Goal: Task Accomplishment & Management: Manage account settings

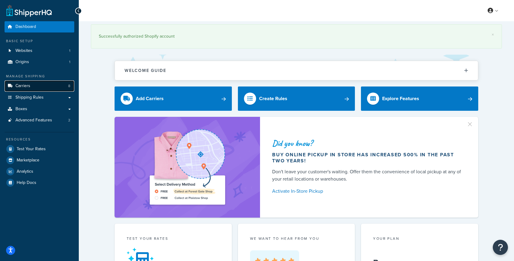
click at [28, 86] on span "Carriers" at bounding box center [22, 85] width 15 height 5
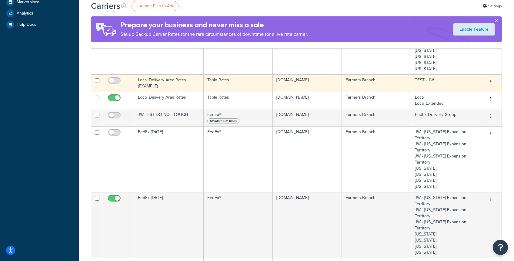
scroll to position [160, 0]
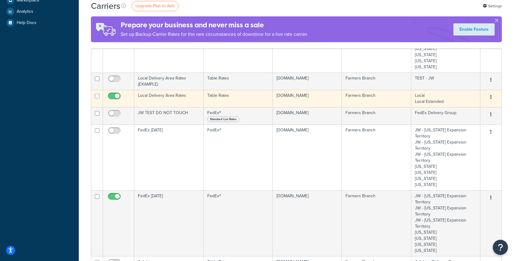
click at [489, 99] on button "button" at bounding box center [491, 97] width 8 height 10
click at [458, 109] on link "Edit" at bounding box center [466, 109] width 48 height 12
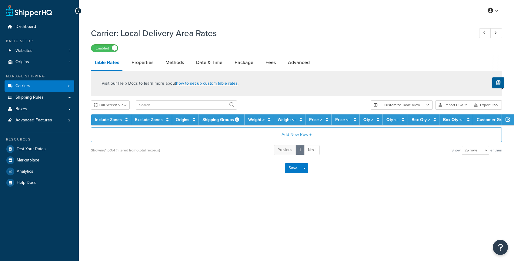
select select "25"
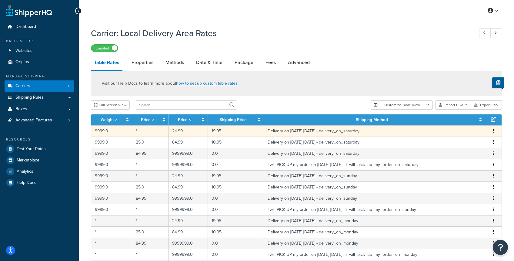
click at [493, 131] on icon "button" at bounding box center [493, 130] width 1 height 4
click at [456, 121] on div "Edit" at bounding box center [462, 119] width 43 height 12
select select "153761"
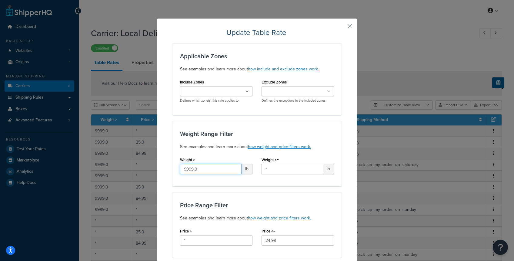
drag, startPoint x: 203, startPoint y: 171, endPoint x: 97, endPoint y: 155, distance: 107.4
click at [97, 155] on div "Update Table Rate Applicable Zones See examples and learn more about how includ…" at bounding box center [257, 130] width 514 height 261
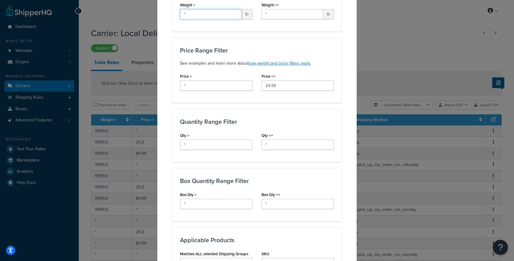
scroll to position [357, 0]
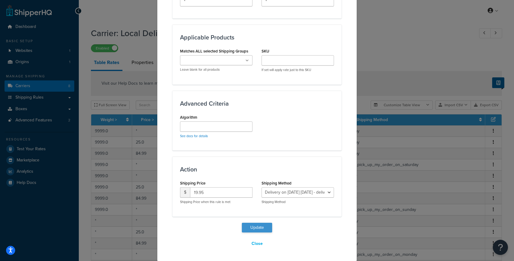
type input "*"
click at [257, 225] on button "Update" at bounding box center [257, 227] width 30 height 10
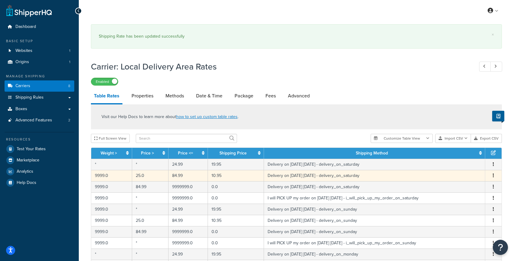
click at [494, 177] on icon "button" at bounding box center [493, 175] width 1 height 4
click at [458, 164] on div "Edit" at bounding box center [462, 164] width 43 height 12
select select "153761"
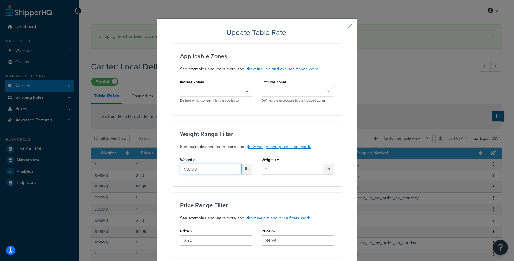
drag, startPoint x: 203, startPoint y: 171, endPoint x: 69, endPoint y: 134, distance: 139.1
click at [69, 134] on div "Update Table Rate Applicable Zones See examples and learn more about how includ…" at bounding box center [257, 130] width 514 height 261
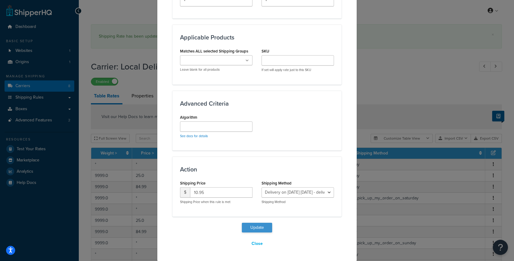
type input "*"
click at [258, 227] on button "Update" at bounding box center [257, 227] width 30 height 10
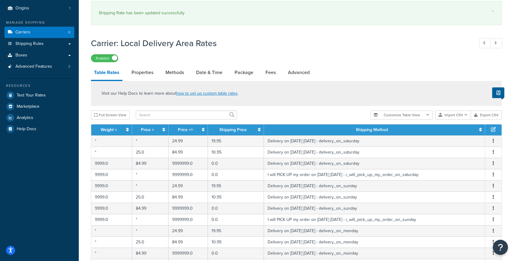
scroll to position [56, 0]
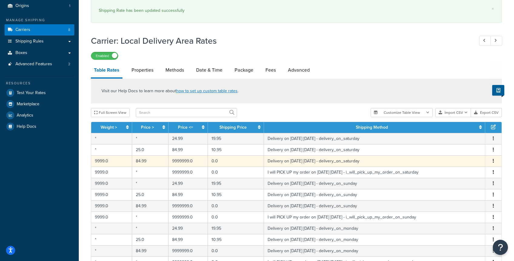
click at [493, 162] on icon "button" at bounding box center [493, 160] width 1 height 4
click at [454, 151] on div "Edit" at bounding box center [462, 149] width 43 height 12
select select "153761"
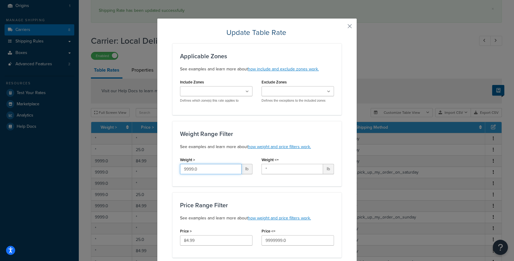
drag, startPoint x: 206, startPoint y: 170, endPoint x: 69, endPoint y: 148, distance: 138.1
click at [69, 148] on div "Update Table Rate Applicable Zones See examples and learn more about how includ…" at bounding box center [257, 130] width 514 height 261
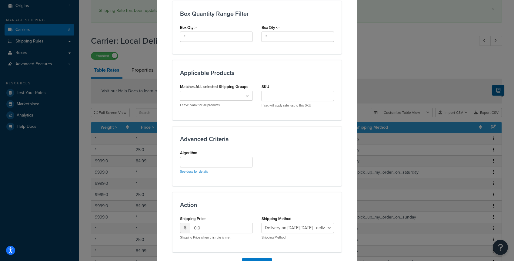
scroll to position [357, 0]
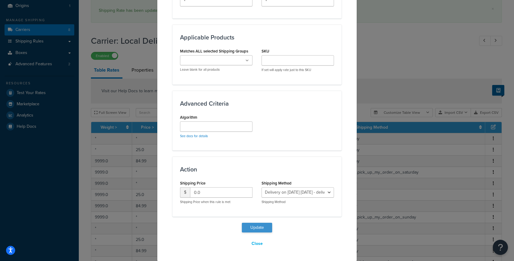
type input "*"
click at [253, 229] on button "Update" at bounding box center [257, 227] width 30 height 10
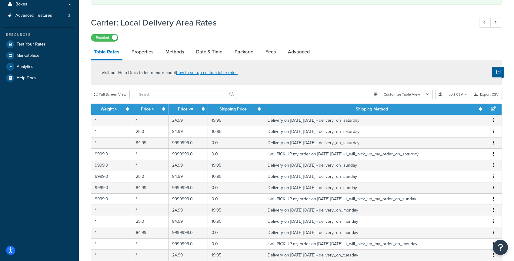
scroll to position [107, 0]
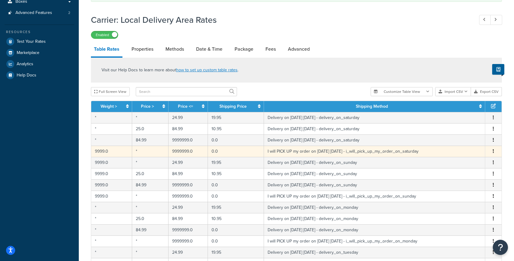
click at [492, 153] on button "button" at bounding box center [493, 151] width 5 height 7
click at [456, 138] on div "Edit" at bounding box center [462, 140] width 43 height 12
select select "153762"
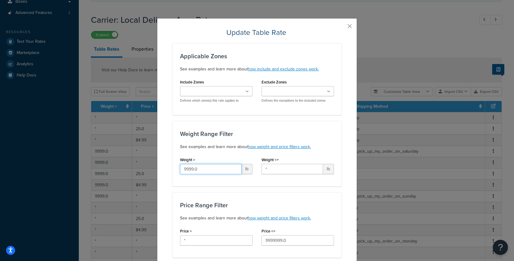
drag, startPoint x: 207, startPoint y: 168, endPoint x: 121, endPoint y: 155, distance: 87.1
click at [121, 155] on div "Update Table Rate Applicable Zones See examples and learn more about how includ…" at bounding box center [257, 130] width 514 height 261
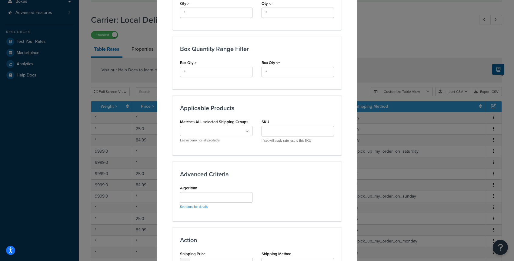
scroll to position [357, 0]
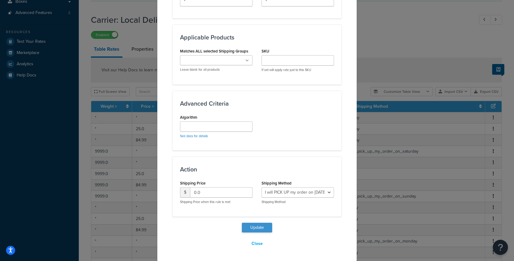
type input "*"
click at [255, 228] on button "Update" at bounding box center [257, 227] width 30 height 10
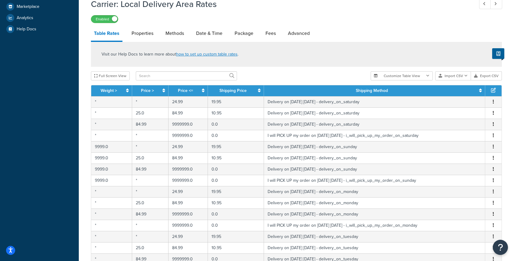
scroll to position [190, 0]
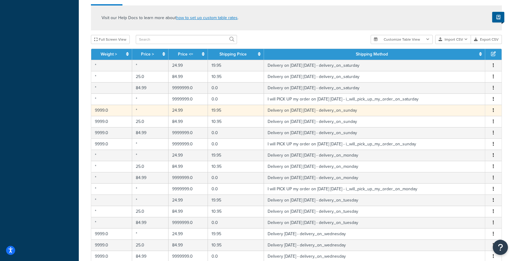
click at [493, 111] on icon "button" at bounding box center [493, 110] width 1 height 4
click at [457, 98] on div "Edit" at bounding box center [462, 99] width 43 height 12
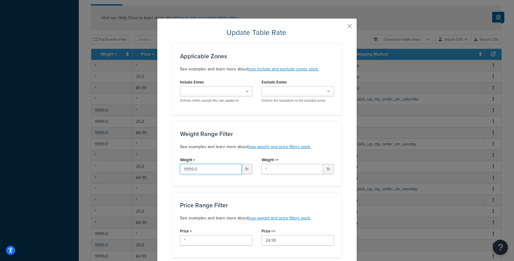
drag, startPoint x: 203, startPoint y: 169, endPoint x: 86, endPoint y: 136, distance: 121.0
click at [86, 136] on div "Update Table Rate Applicable Zones See examples and learn more about how includ…" at bounding box center [257, 130] width 514 height 261
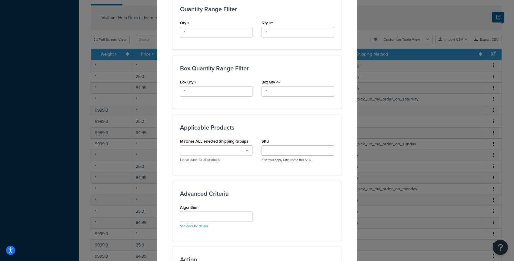
scroll to position [357, 0]
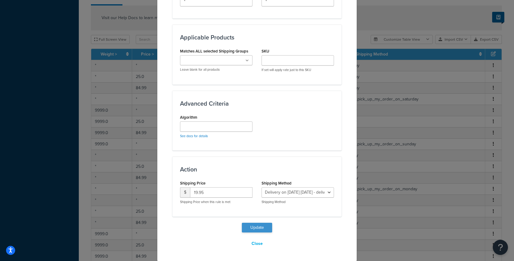
type input "*"
click at [249, 226] on button "Update" at bounding box center [257, 227] width 30 height 10
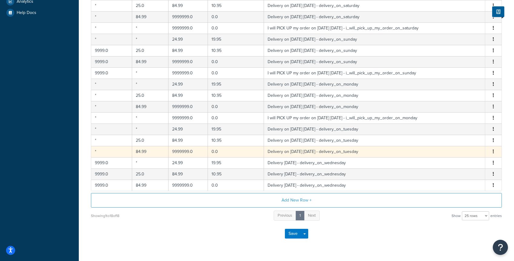
scroll to position [165, 0]
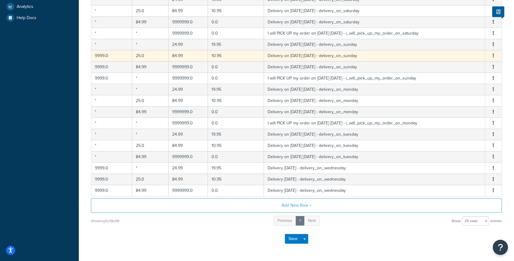
click at [494, 55] on button "button" at bounding box center [493, 55] width 5 height 7
click at [452, 45] on div "Edit" at bounding box center [462, 44] width 43 height 12
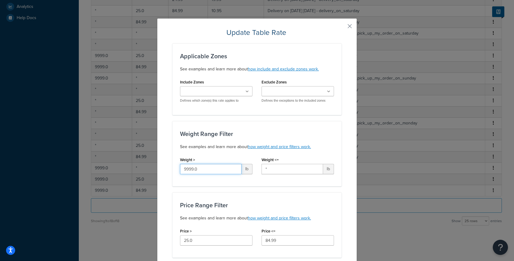
drag, startPoint x: 204, startPoint y: 168, endPoint x: 65, endPoint y: 147, distance: 140.7
click at [64, 149] on div "Update Table Rate Applicable Zones See examples and learn more about how includ…" at bounding box center [257, 130] width 514 height 261
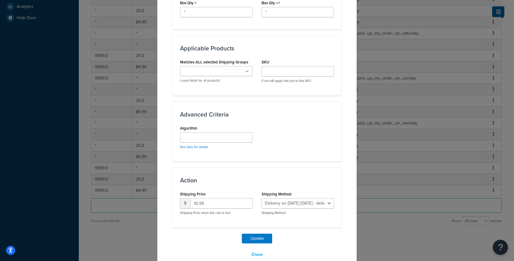
scroll to position [357, 0]
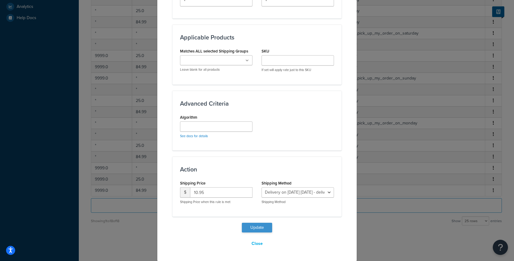
type input "*"
click at [249, 225] on button "Update" at bounding box center [257, 227] width 30 height 10
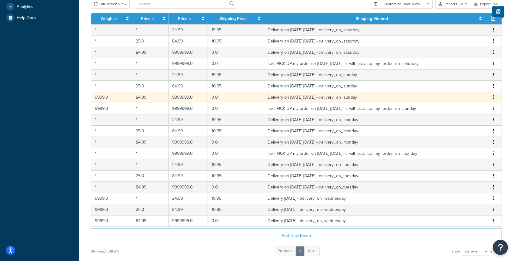
click at [494, 98] on button "button" at bounding box center [493, 97] width 5 height 7
click at [454, 85] on div "Edit" at bounding box center [462, 85] width 43 height 12
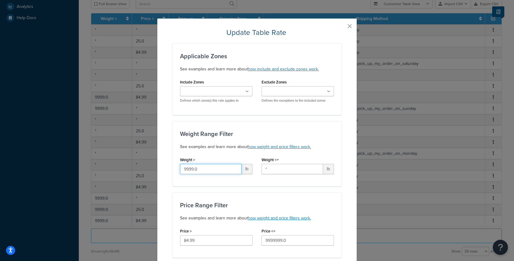
drag, startPoint x: 203, startPoint y: 170, endPoint x: 75, endPoint y: 137, distance: 132.4
click at [75, 137] on div "Update Table Rate Applicable Zones See examples and learn more about how includ…" at bounding box center [257, 130] width 514 height 261
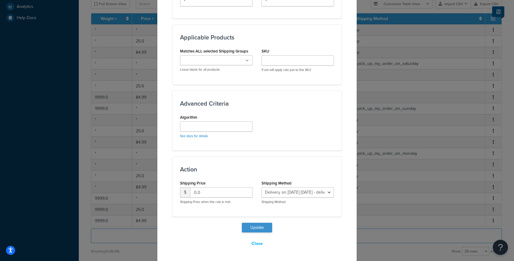
type input "*"
click at [247, 228] on button "Update" at bounding box center [257, 227] width 30 height 10
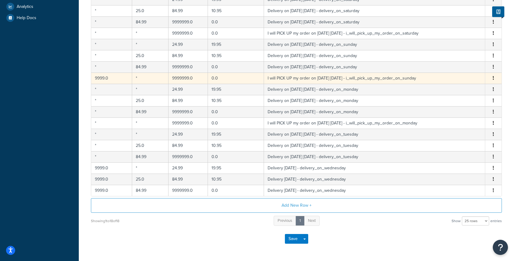
click at [494, 80] on icon "button" at bounding box center [493, 78] width 1 height 4
click at [455, 66] on div "Edit" at bounding box center [462, 66] width 43 height 12
select select "141008"
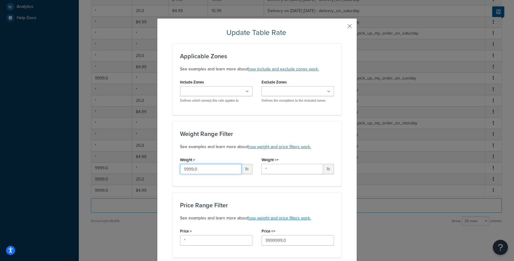
drag, startPoint x: 204, startPoint y: 168, endPoint x: 78, endPoint y: 157, distance: 126.8
click at [78, 157] on div "Update Table Rate Applicable Zones See examples and learn more about how includ…" at bounding box center [257, 130] width 514 height 261
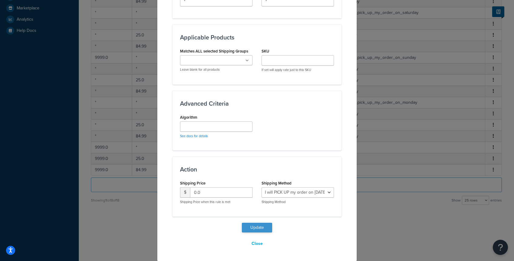
type input "*"
click at [254, 225] on button "Update" at bounding box center [257, 227] width 30 height 10
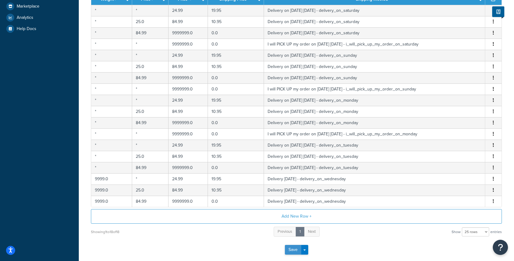
click at [290, 250] on button "Save" at bounding box center [293, 250] width 16 height 10
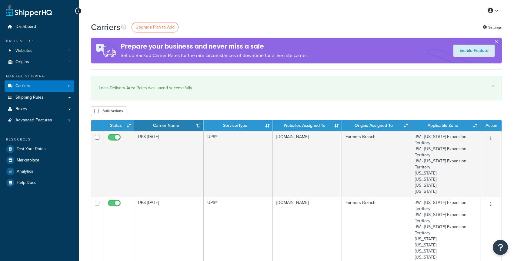
click at [169, 94] on div "× Local Delivery Area Rates was saved successfully" at bounding box center [296, 88] width 411 height 24
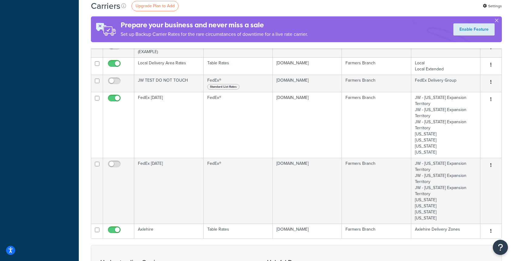
scroll to position [221, 0]
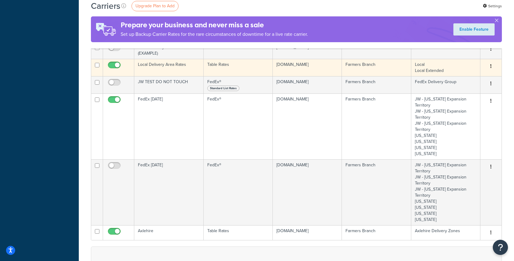
click at [491, 68] on icon "button" at bounding box center [490, 66] width 1 height 4
click at [456, 78] on link "Edit" at bounding box center [466, 78] width 48 height 12
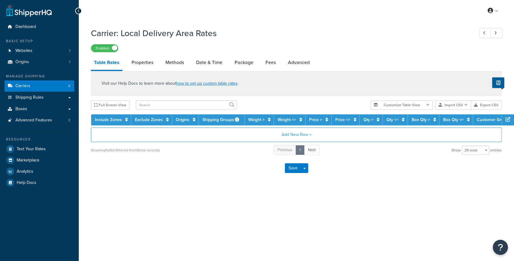
select select "25"
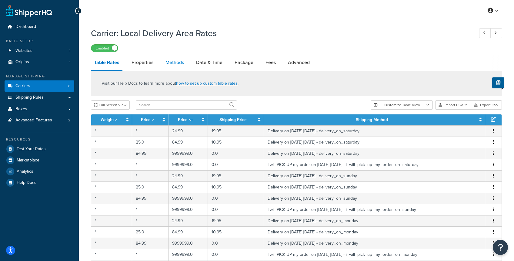
click at [173, 64] on link "Methods" at bounding box center [174, 62] width 25 height 15
select select "25"
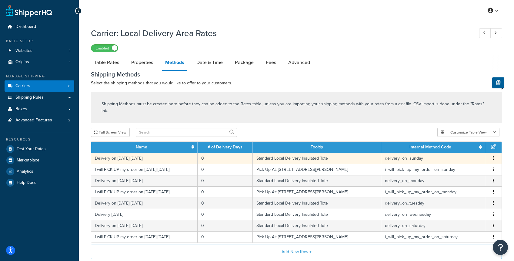
click at [493, 156] on icon "button" at bounding box center [493, 158] width 1 height 4
click at [460, 148] on div "Edit" at bounding box center [462, 146] width 43 height 12
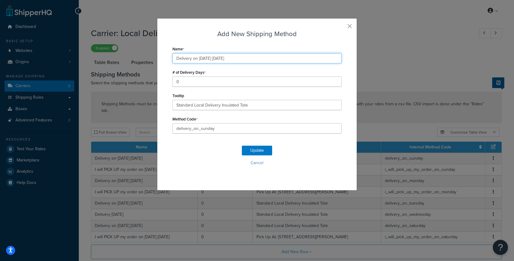
click at [207, 58] on input "Delivery on 10/12/2025 Sunday" at bounding box center [256, 58] width 169 height 10
type input "Delivery on 10/19/2025 Sunday"
click at [254, 149] on button "Update" at bounding box center [257, 150] width 30 height 10
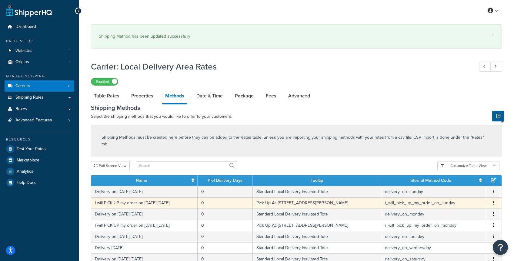
click at [494, 199] on button "button" at bounding box center [493, 202] width 5 height 7
click at [458, 189] on div "Edit" at bounding box center [462, 191] width 43 height 12
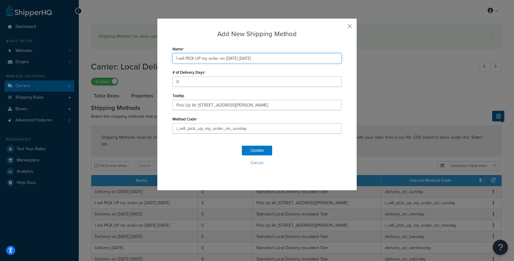
click at [235, 58] on input "I will PICK UP my order on 10/12/2025 Sunday" at bounding box center [256, 58] width 169 height 10
type input "I will PICK UP my order on 10/19/2025 Sunday"
click at [255, 150] on button "Update" at bounding box center [257, 150] width 30 height 10
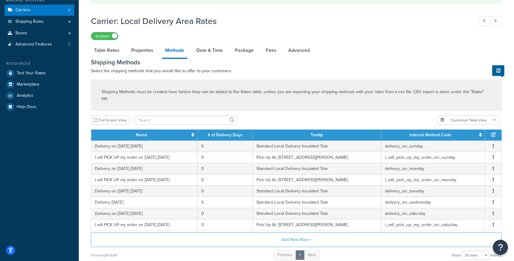
scroll to position [84, 0]
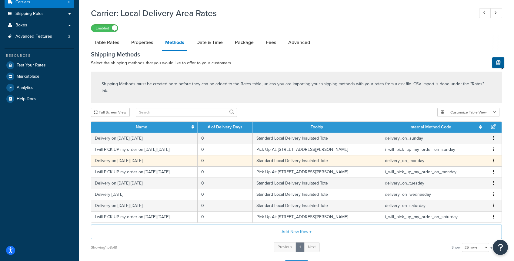
click at [494, 157] on button "button" at bounding box center [493, 160] width 5 height 7
click at [456, 148] on div "Edit" at bounding box center [462, 148] width 43 height 12
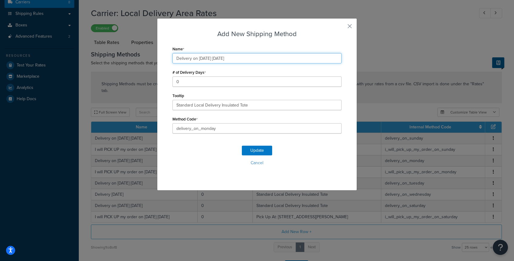
click at [207, 57] on input "Delivery on 10/13/2025 Monday" at bounding box center [256, 58] width 169 height 10
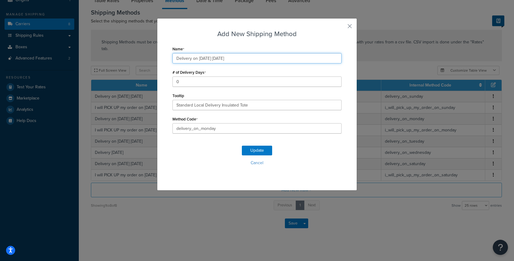
scroll to position [61, 0]
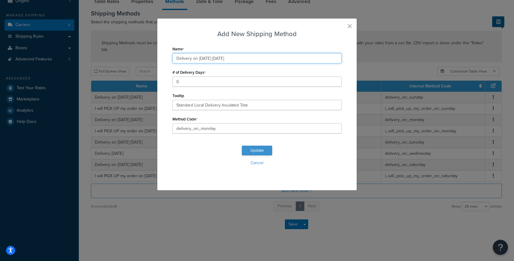
type input "Delivery on 10/20/2025 Monday"
click at [255, 151] on button "Update" at bounding box center [257, 150] width 30 height 10
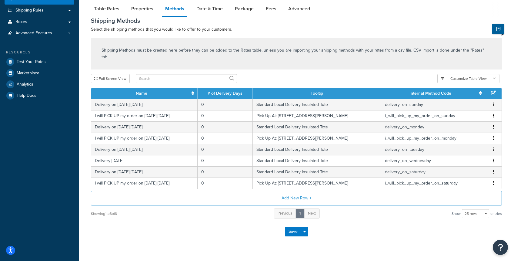
scroll to position [87, 0]
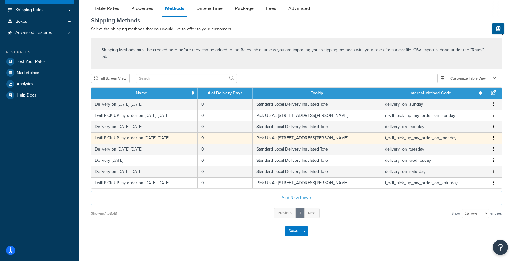
click at [493, 135] on icon "button" at bounding box center [493, 137] width 1 height 4
click at [451, 125] on div "Edit" at bounding box center [462, 126] width 43 height 12
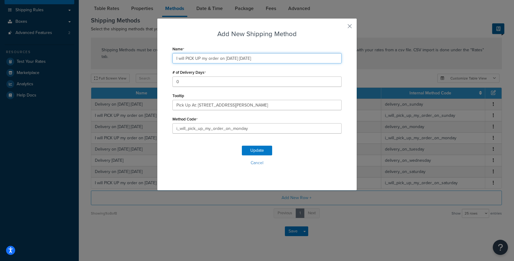
click at [234, 59] on input "I will PICK UP my order on 10/13/2025 Monday" at bounding box center [256, 58] width 169 height 10
type input "I will PICK UP my order on 10/20/2025 Monday"
click at [257, 148] on button "Update" at bounding box center [257, 150] width 30 height 10
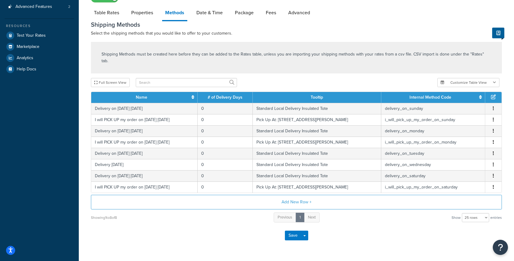
scroll to position [114, 0]
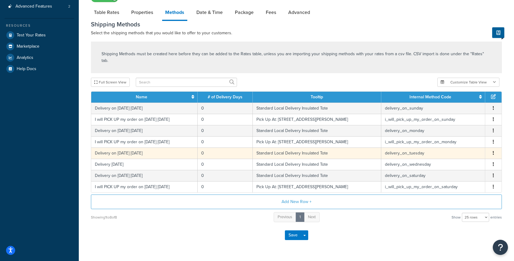
click at [493, 151] on icon "button" at bounding box center [493, 153] width 1 height 4
click at [457, 141] on div "Edit" at bounding box center [462, 141] width 43 height 12
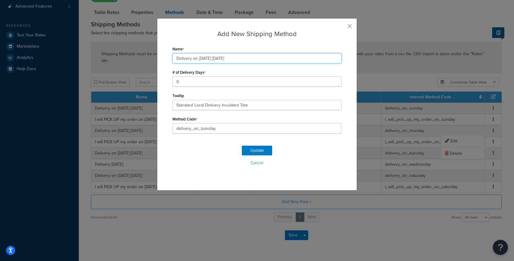
click at [207, 59] on input "Delivery on 10/14/2025 Tuesday" at bounding box center [256, 58] width 169 height 10
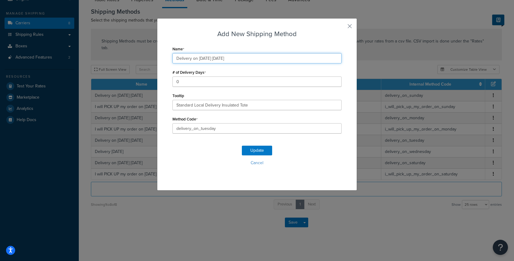
scroll to position [61, 0]
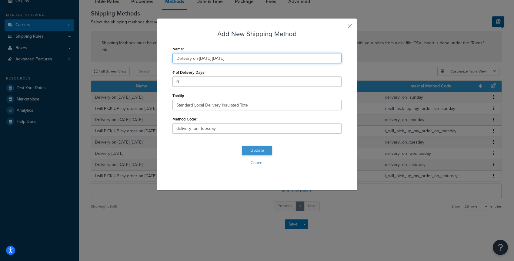
type input "Delivery on 10/21/2025 Tuesday"
click at [256, 150] on button "Update" at bounding box center [257, 150] width 30 height 10
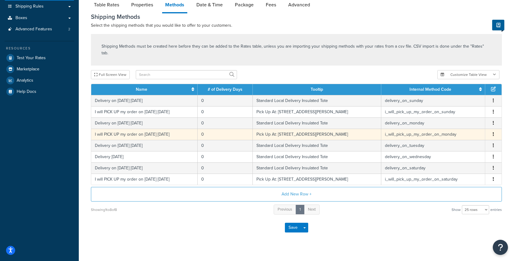
scroll to position [91, 0]
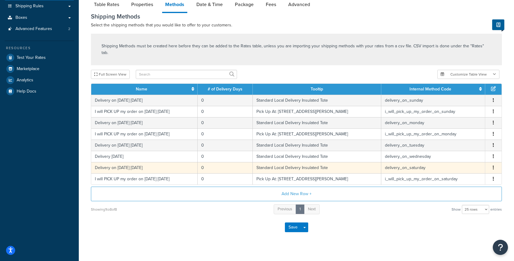
click at [493, 165] on icon "button" at bounding box center [493, 167] width 1 height 4
click at [458, 155] on div "Edit" at bounding box center [462, 155] width 43 height 12
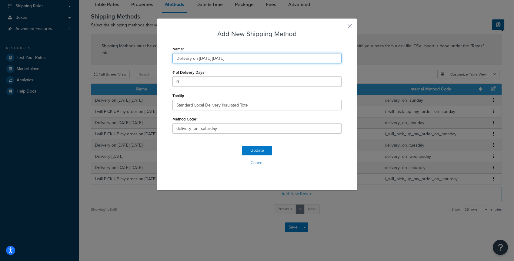
click at [207, 58] on input "Delivery on 10/11/2025 Saturday" at bounding box center [256, 58] width 169 height 10
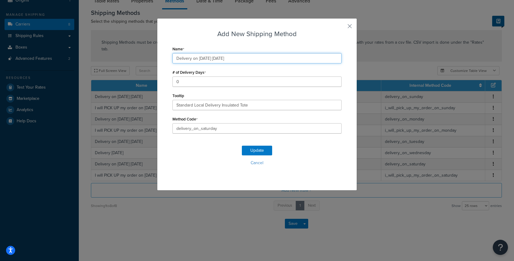
scroll to position [61, 0]
type input "Delivery on 10/18/2025 Saturday"
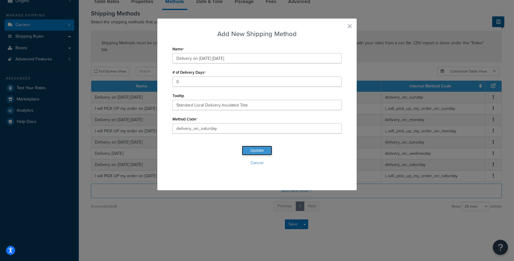
click at [252, 150] on button "Update" at bounding box center [257, 150] width 30 height 10
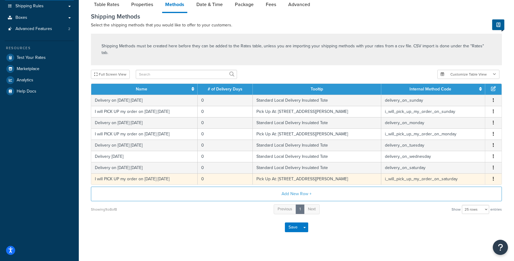
scroll to position [92, 0]
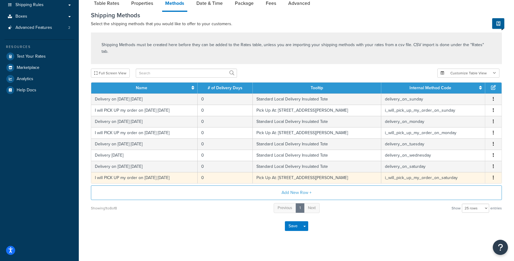
click at [493, 175] on icon "button" at bounding box center [493, 177] width 1 height 4
click at [455, 165] on div "Edit" at bounding box center [462, 165] width 43 height 12
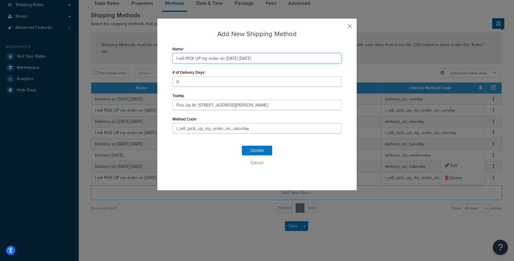
click at [234, 59] on input "I will PICK UP my order on 10/11/2025 Saturday" at bounding box center [256, 58] width 169 height 10
type input "I will PICK UP my order on 10/18/2025 Saturday"
click at [257, 151] on button "Update" at bounding box center [257, 150] width 30 height 10
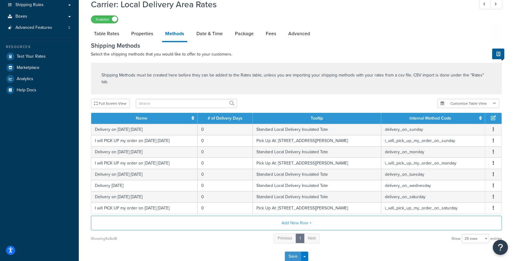
click at [294, 251] on button "Save" at bounding box center [293, 256] width 16 height 10
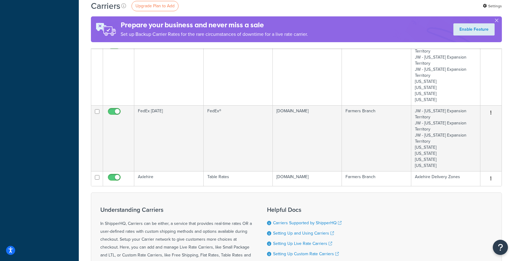
scroll to position [276, 0]
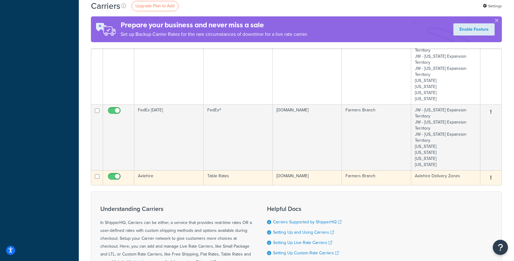
click at [491, 179] on icon "button" at bounding box center [490, 177] width 1 height 4
click at [458, 190] on link "Edit" at bounding box center [466, 190] width 48 height 12
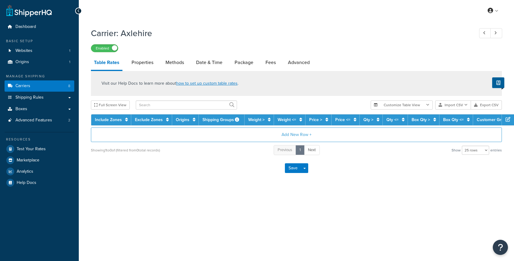
select select "25"
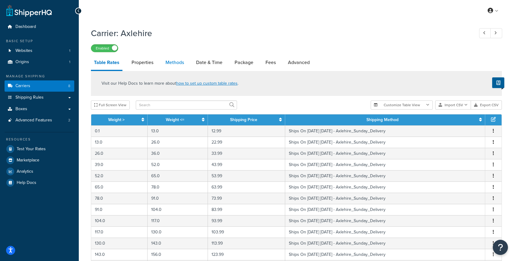
click at [175, 62] on link "Methods" at bounding box center [174, 62] width 25 height 15
select select "25"
